Goal: Transaction & Acquisition: Purchase product/service

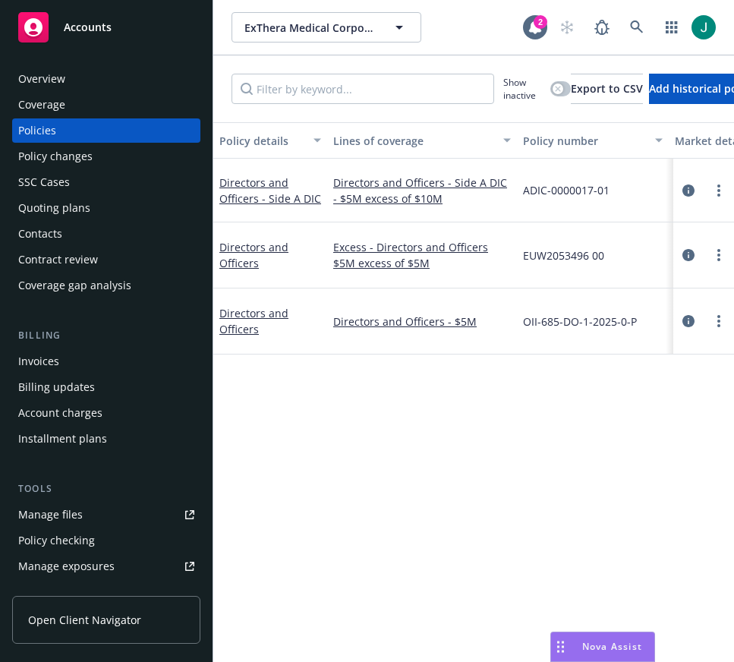
scroll to position [228, 0]
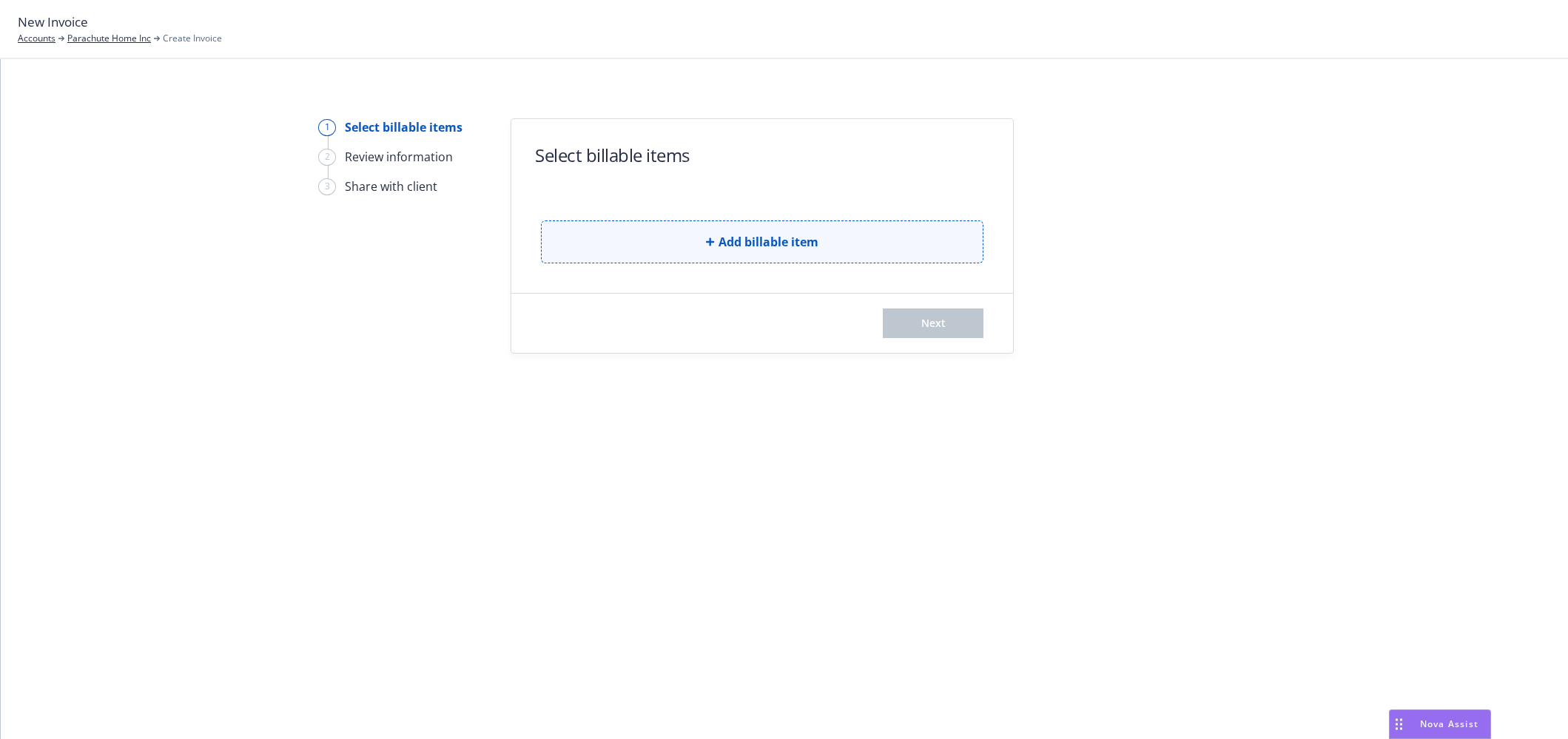
click at [691, 239] on button "Add billable item" at bounding box center [762, 241] width 442 height 43
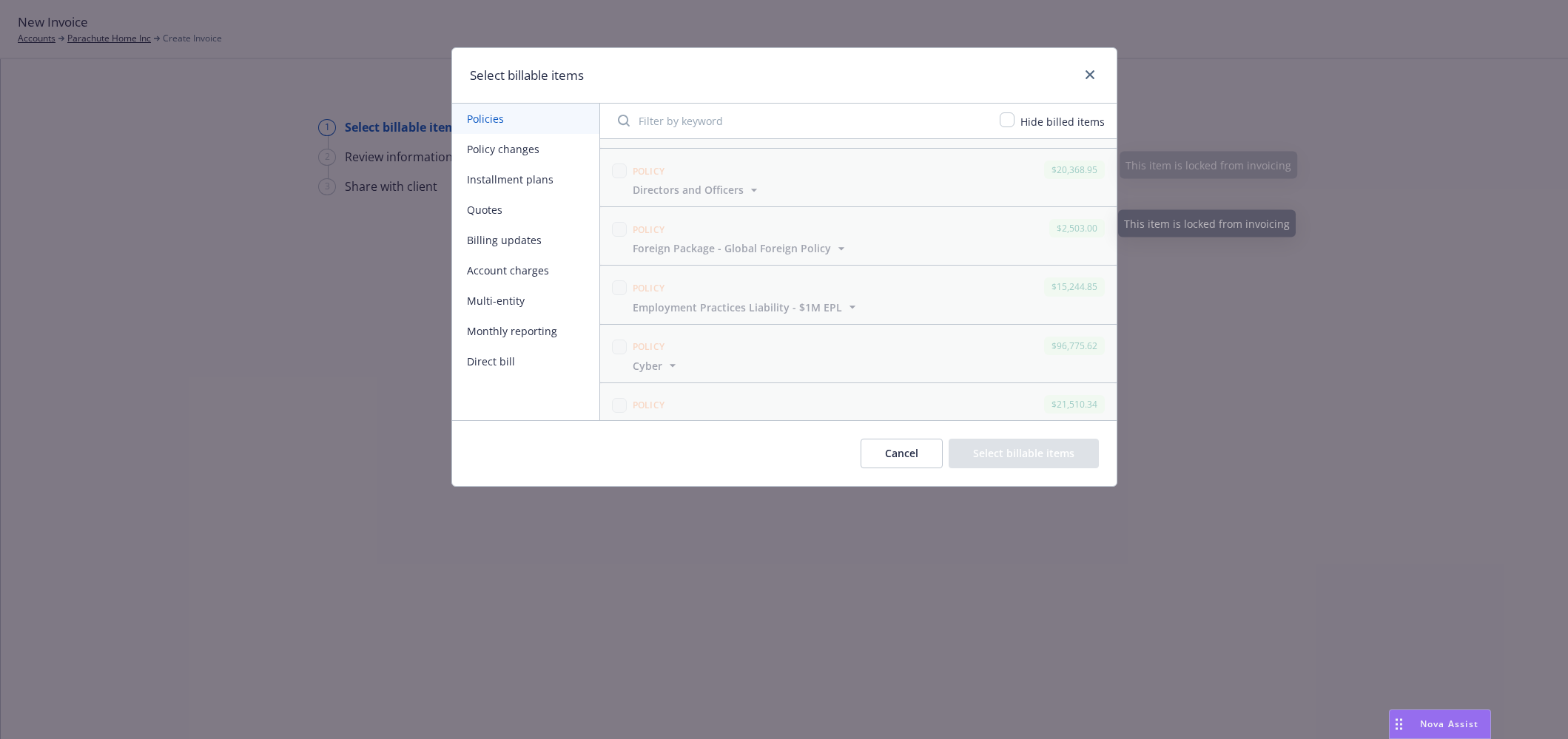
scroll to position [296, 0]
click at [506, 156] on button "Policy changes" at bounding box center [525, 148] width 147 height 30
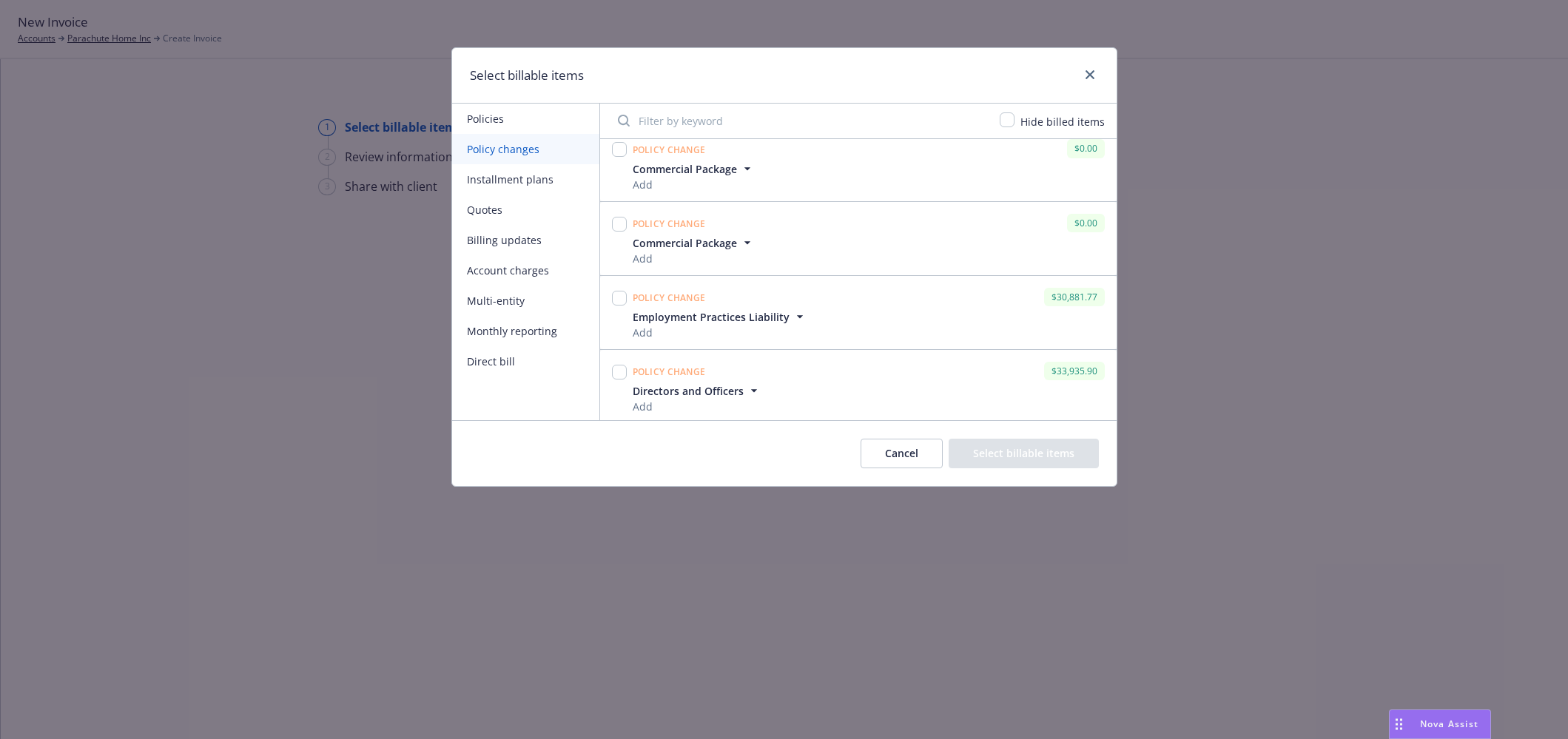
scroll to position [534, 0]
click at [620, 297] on input "checkbox" at bounding box center [618, 294] width 15 height 15
checkbox input "true"
click at [620, 368] on input "checkbox" at bounding box center [618, 368] width 15 height 15
checkbox input "true"
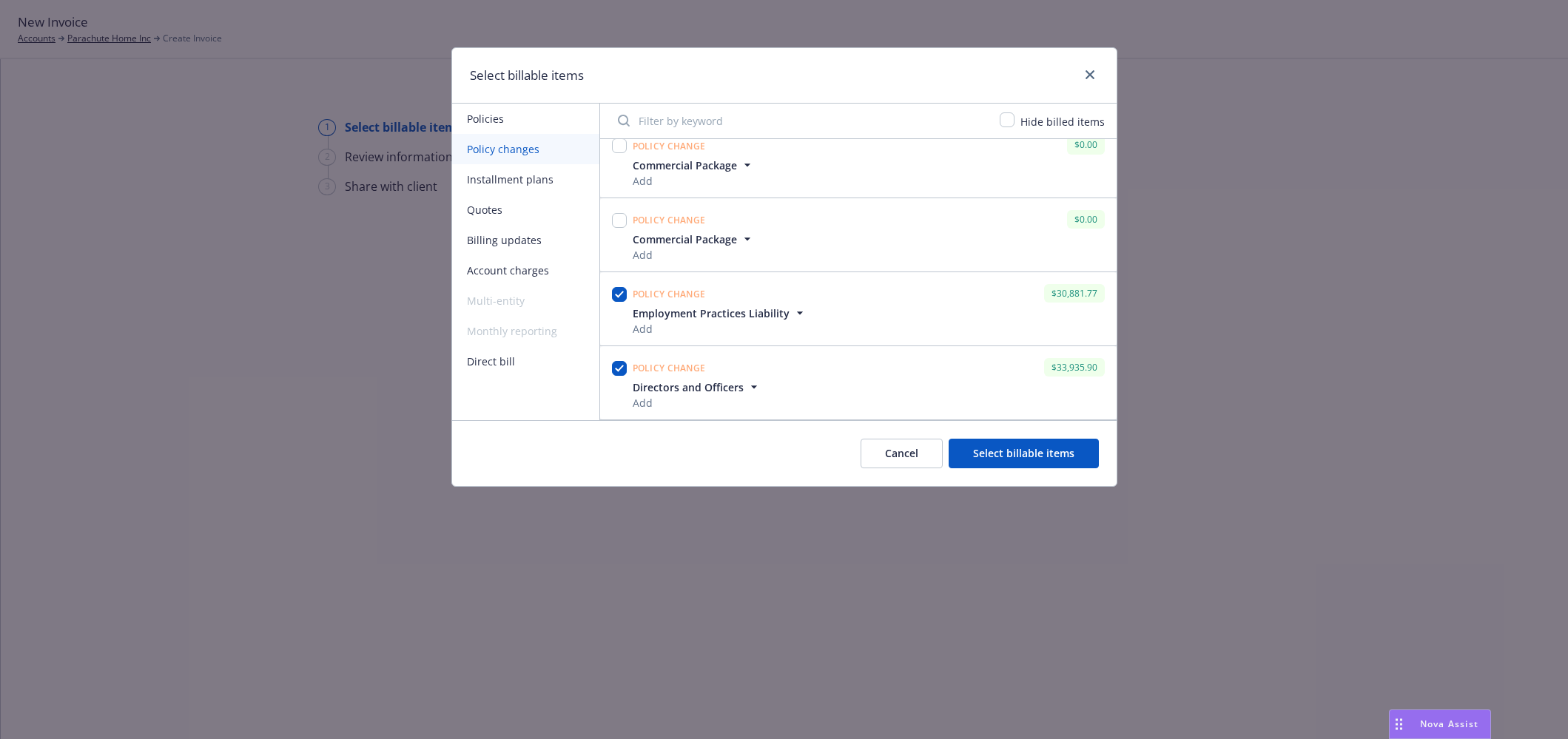
click at [986, 451] on button "Select billable items" at bounding box center [1024, 453] width 150 height 29
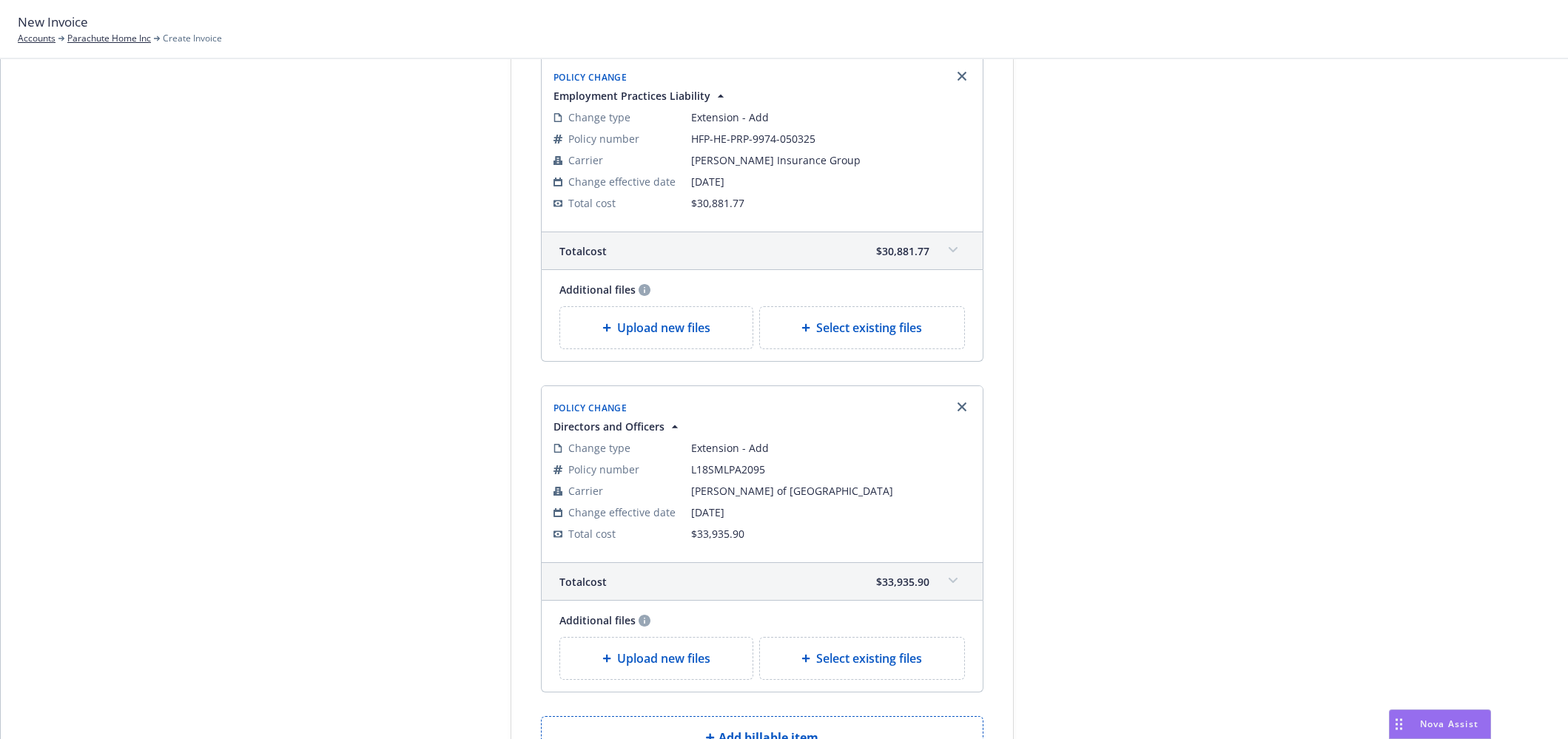
scroll to position [391, 0]
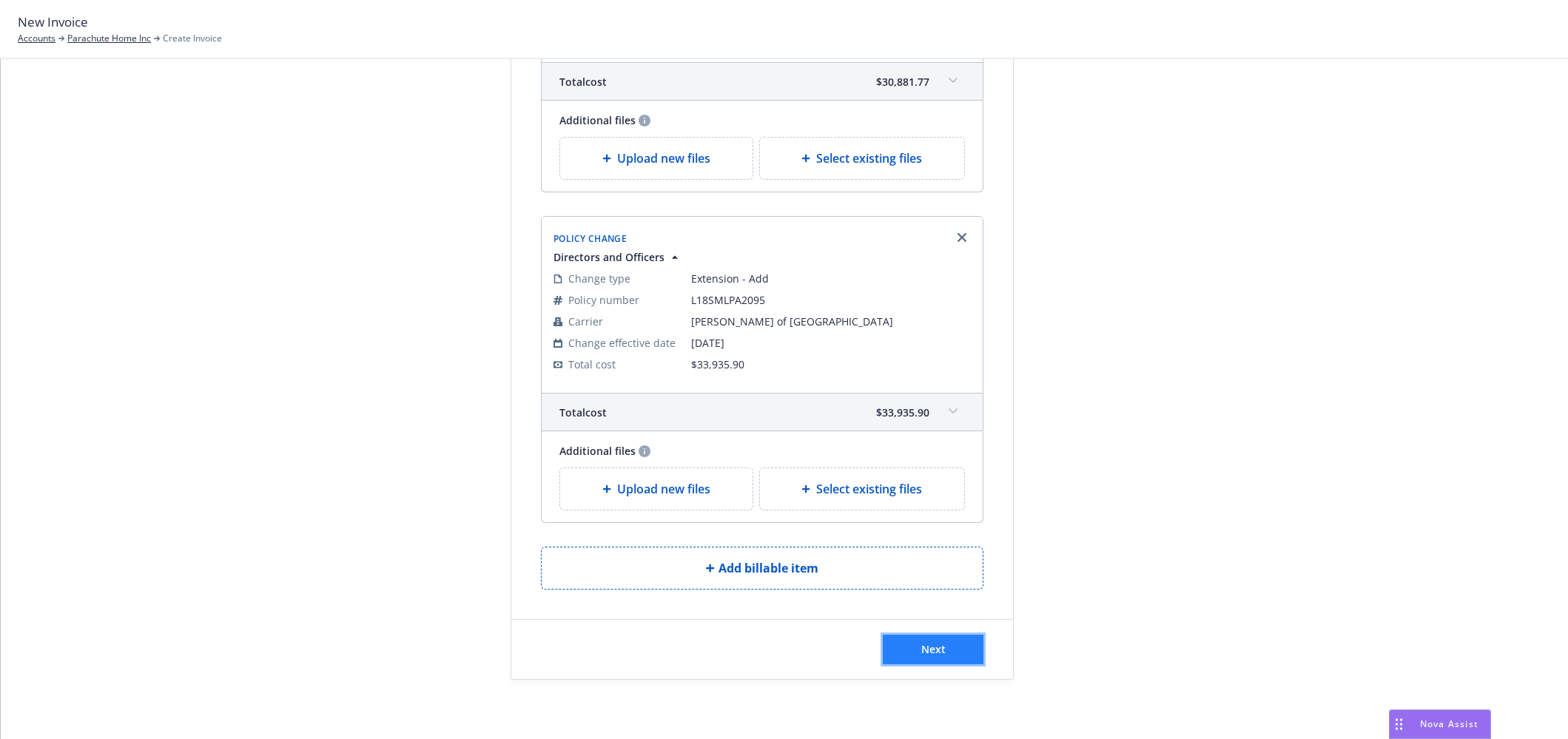
click at [933, 650] on span "Next" at bounding box center [933, 648] width 24 height 14
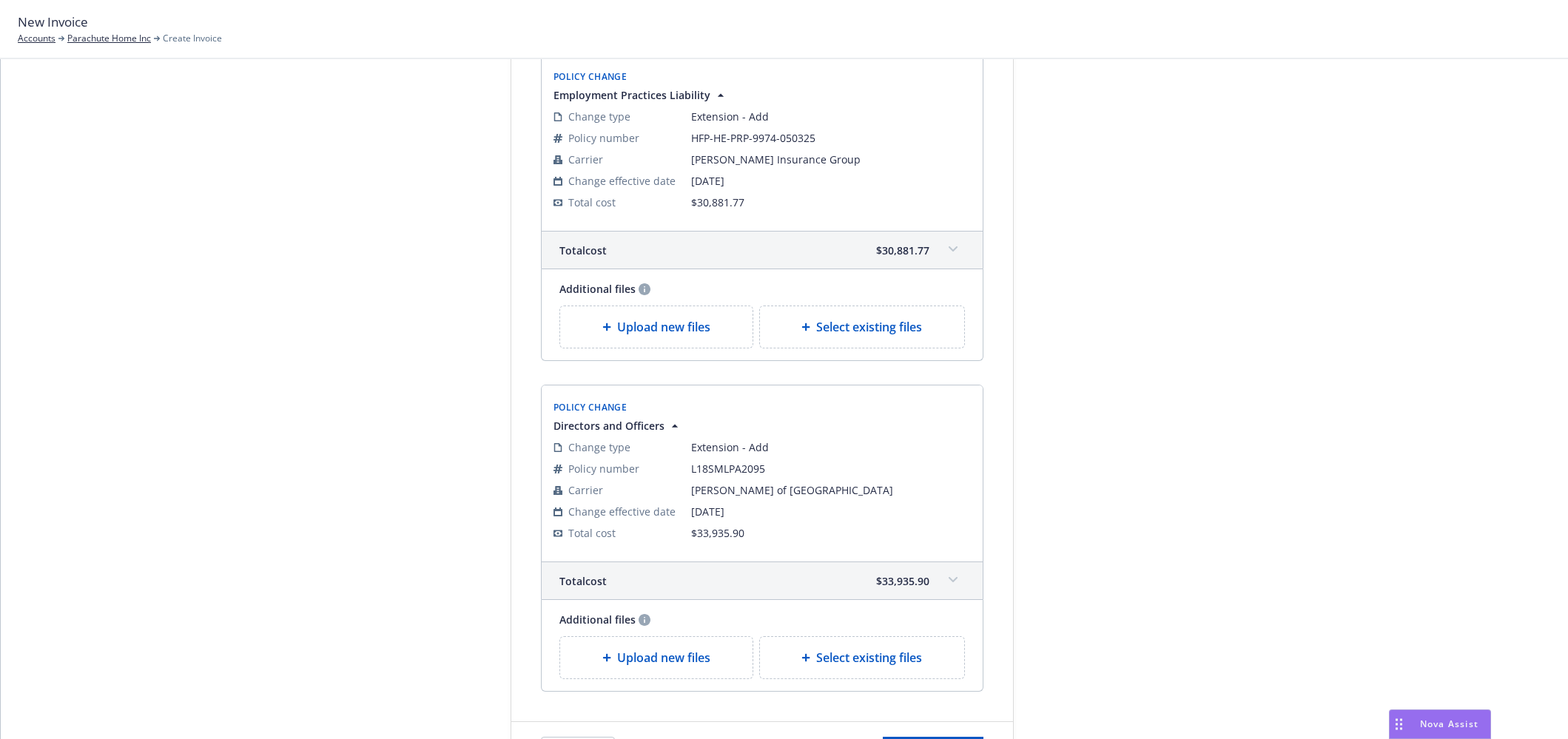
scroll to position [494, 0]
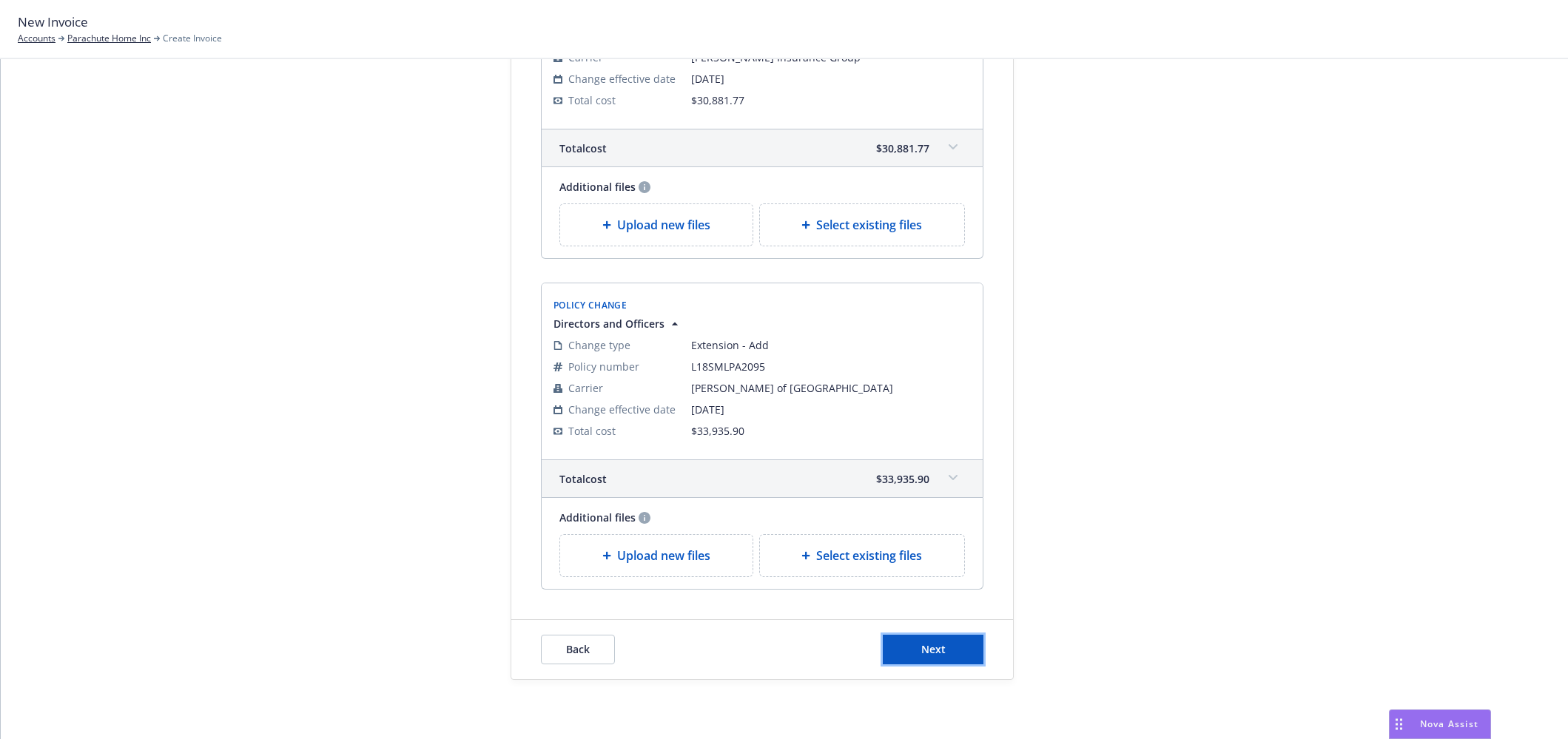
click at [921, 649] on span "Next" at bounding box center [933, 648] width 24 height 14
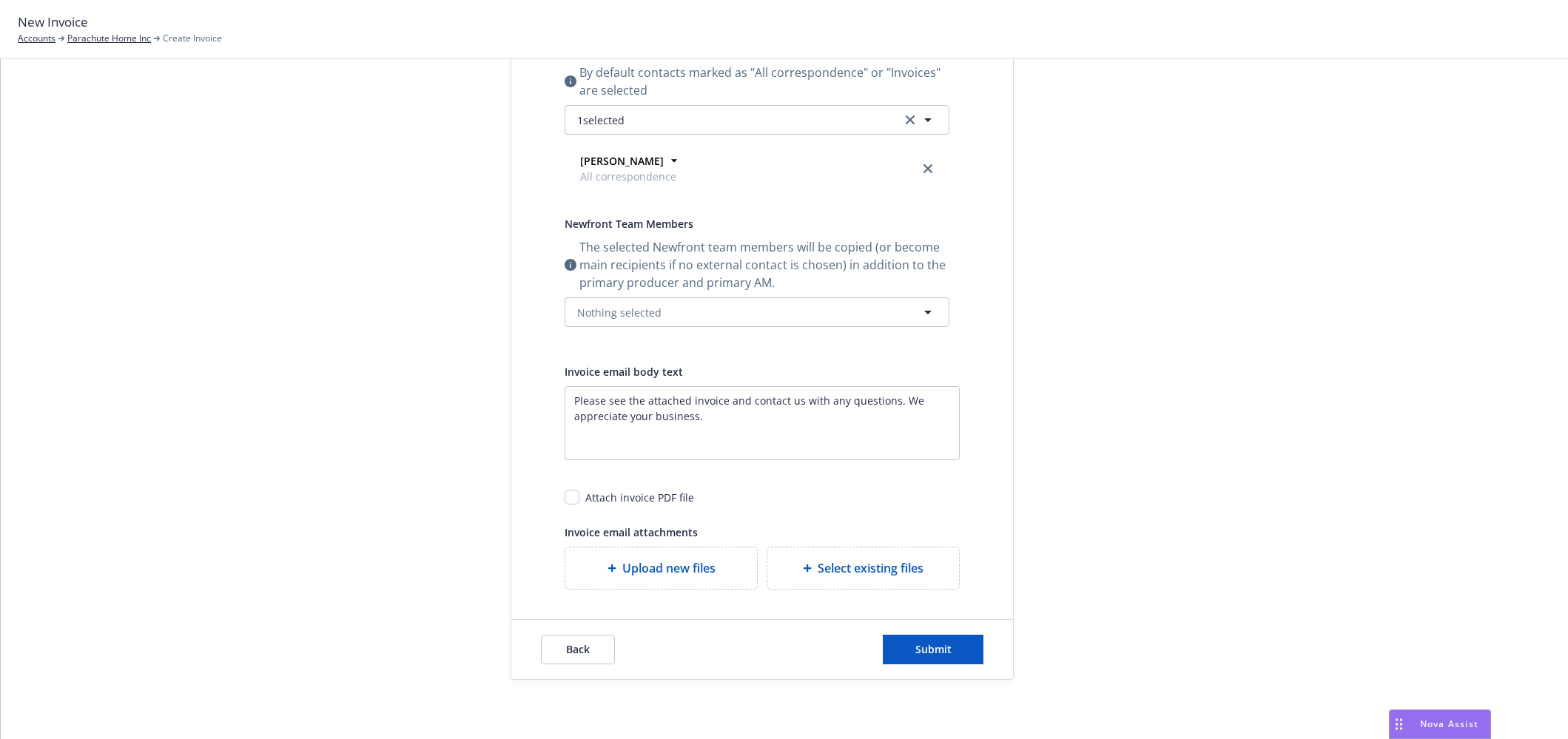
scroll to position [0, 0]
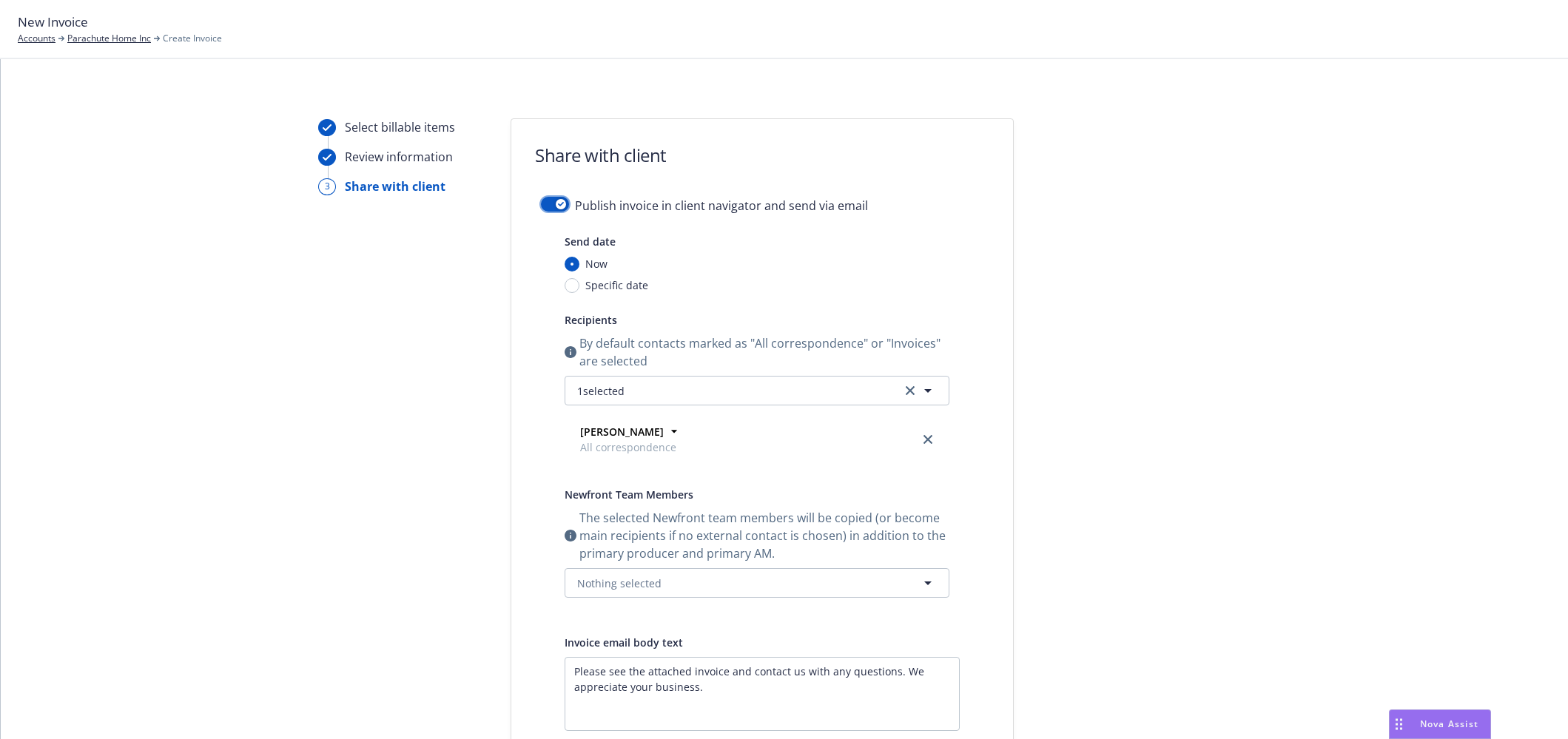
click at [558, 202] on icon "button" at bounding box center [561, 203] width 6 height 5
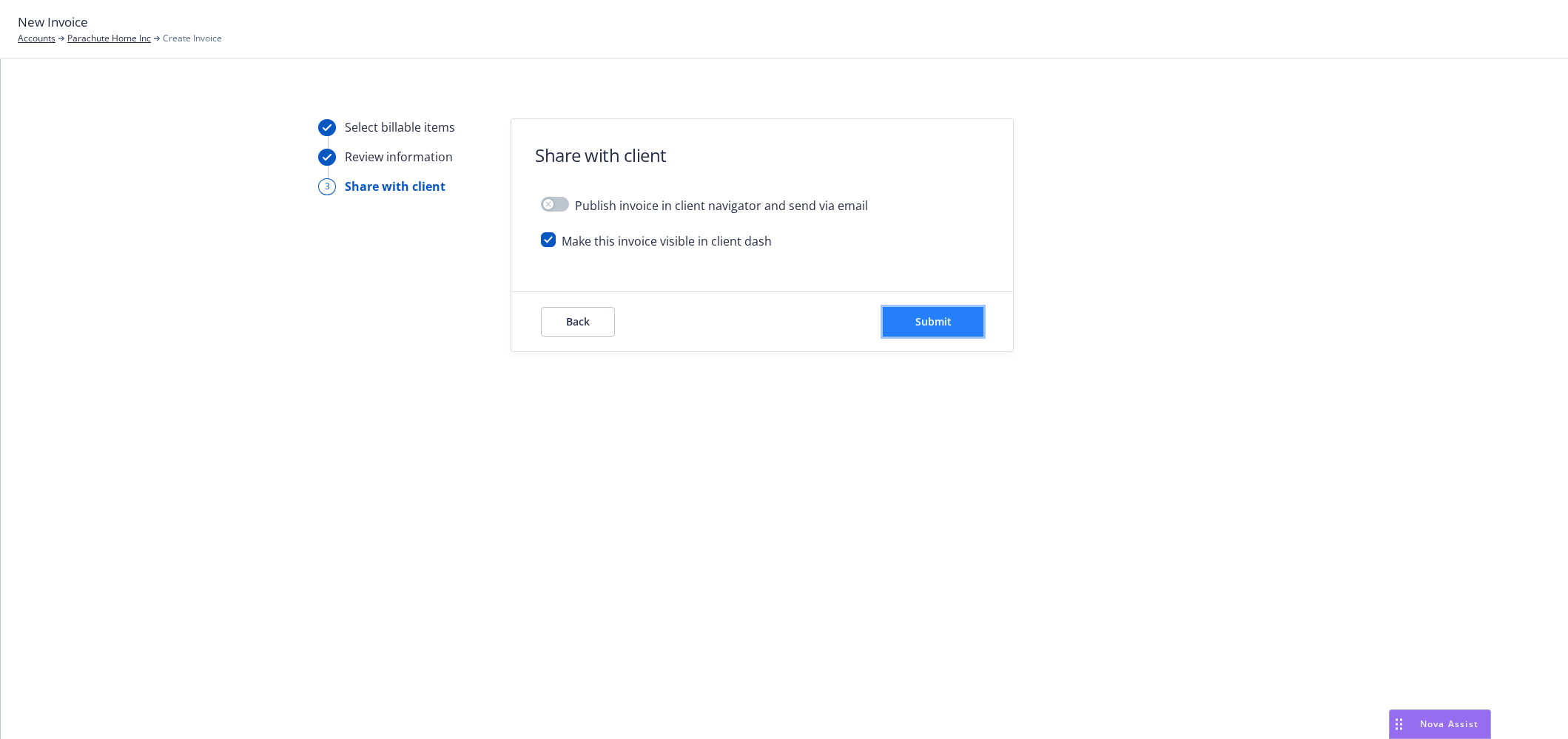
click at [916, 325] on span "Submit" at bounding box center [933, 321] width 36 height 14
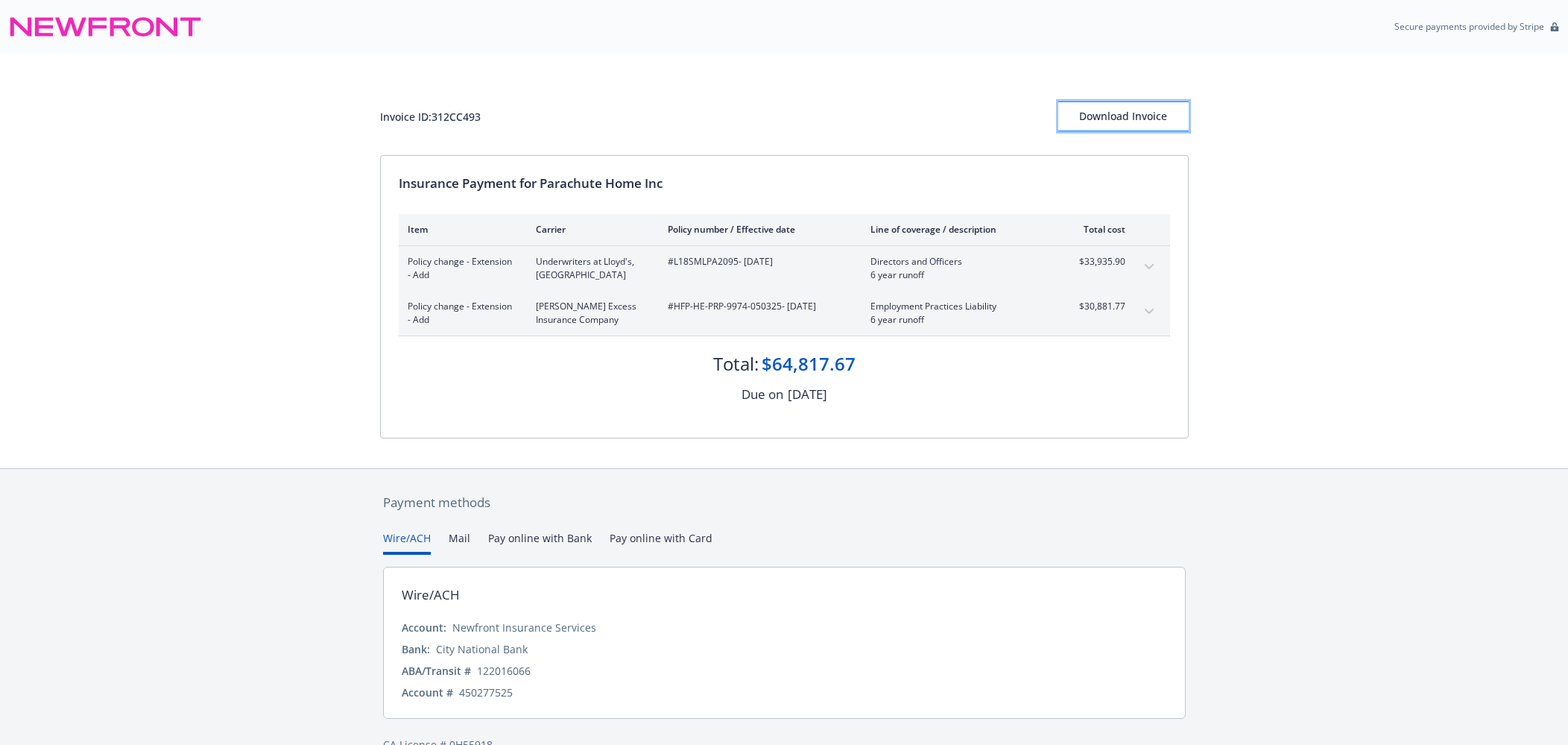
click at [1145, 115] on div "Download Invoice" at bounding box center [1124, 116] width 131 height 28
drag, startPoint x: 1325, startPoint y: 367, endPoint x: 1348, endPoint y: 377, distance: 25.1
click at [1325, 367] on div "Invoice ID: 312CC493 Download Invoice Insurance Payment for Parachute Home Inc …" at bounding box center [784, 261] width 1568 height 414
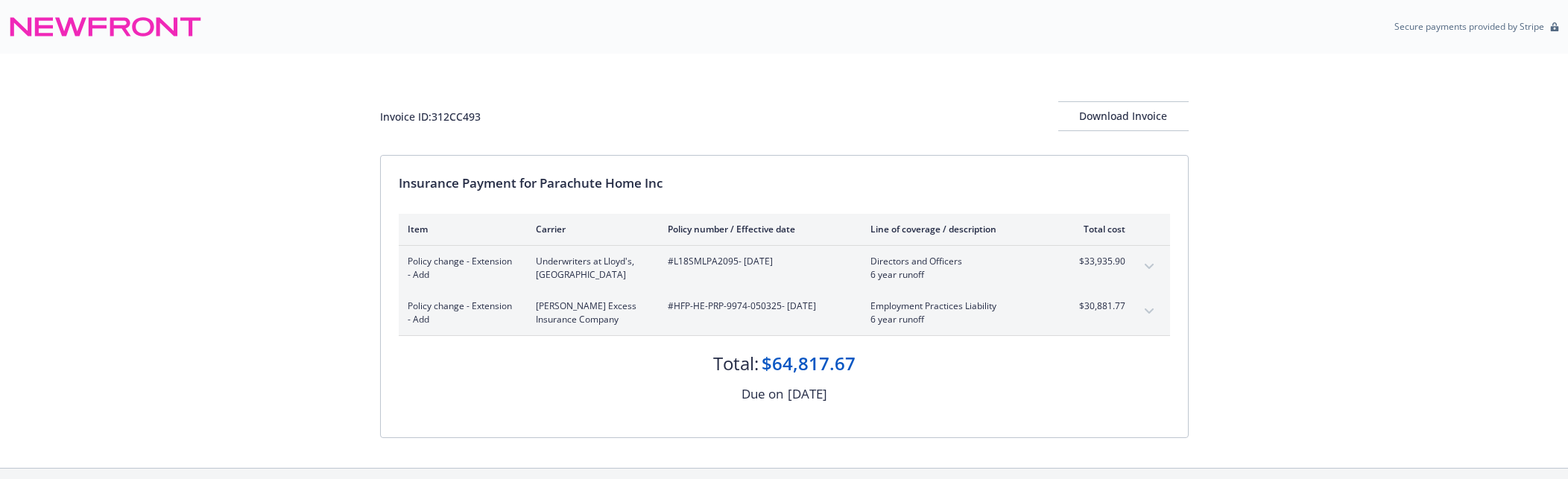
click at [91, 116] on div "Invoice ID: 312CC493 Download Invoice Insurance Payment for Parachute Home Inc …" at bounding box center [784, 261] width 1568 height 414
